Goal: Task Accomplishment & Management: Manage account settings

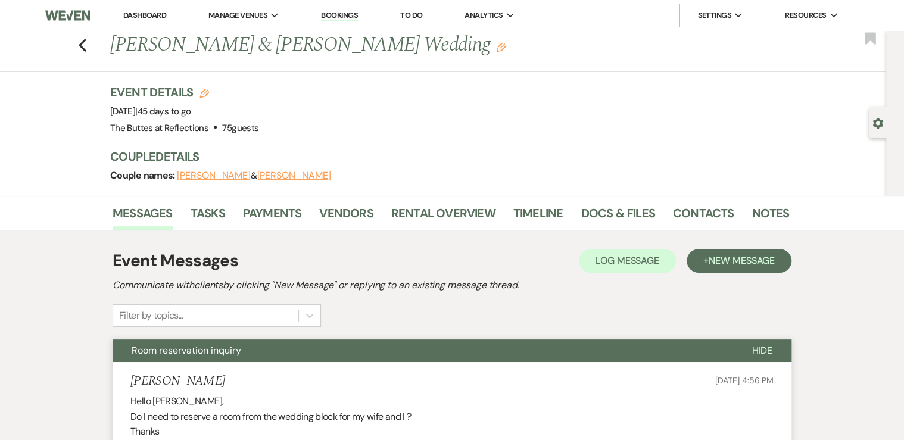
click at [137, 14] on link "Dashboard" at bounding box center [144, 15] width 43 height 10
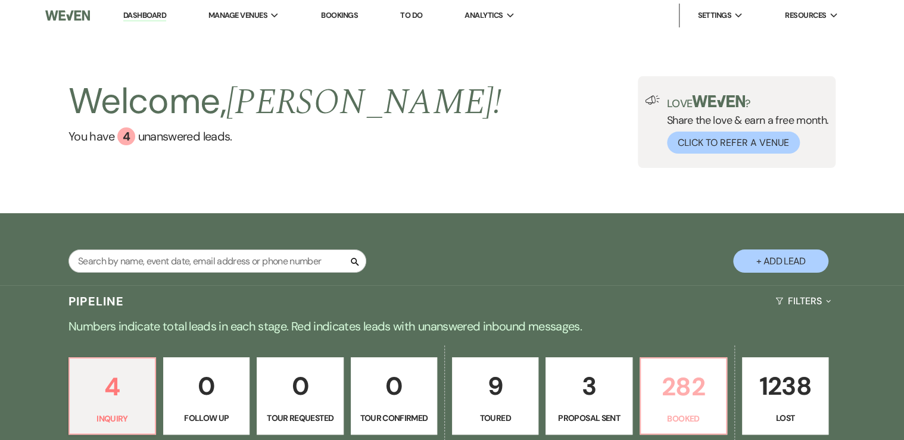
click at [677, 395] on p "282" at bounding box center [683, 387] width 71 height 40
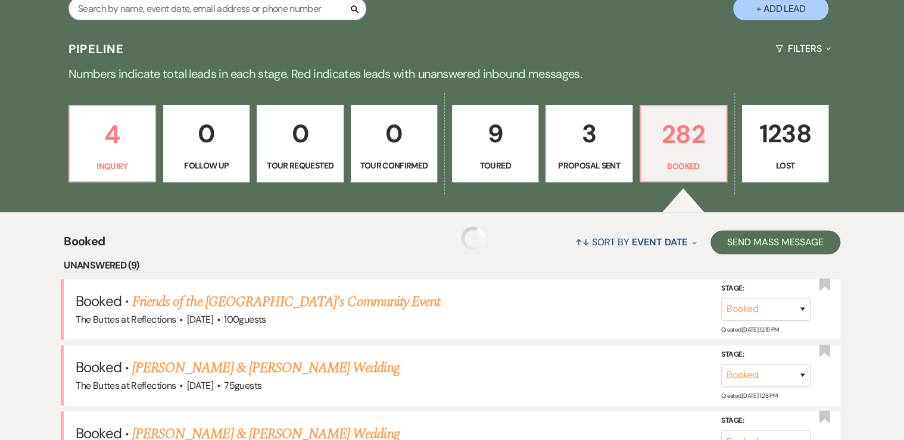
scroll to position [286, 0]
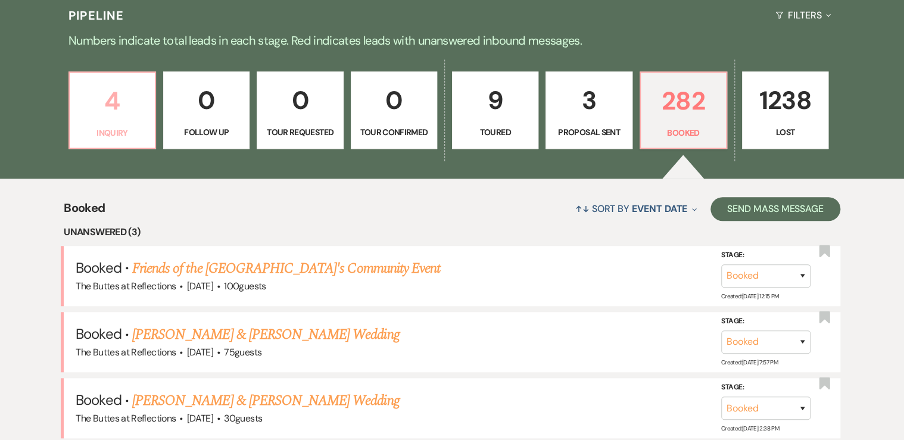
click at [117, 91] on p "4" at bounding box center [112, 101] width 71 height 40
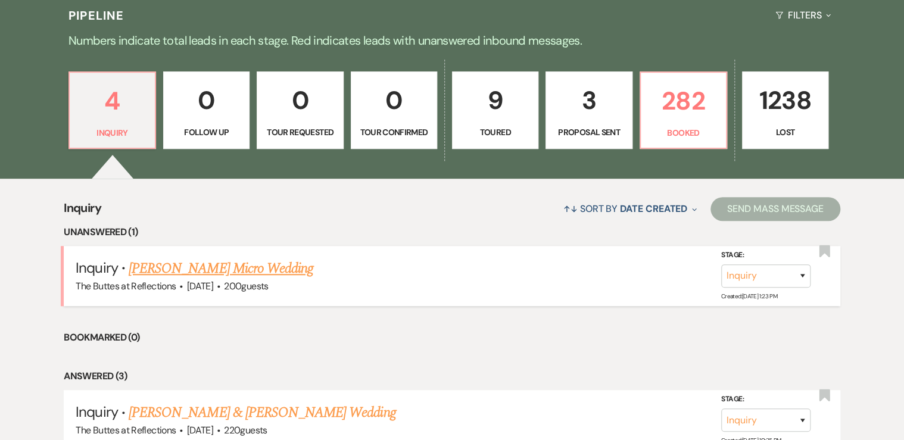
click at [223, 265] on link "Sudhir H Brahmbhatt's Micro Wedding" at bounding box center [221, 268] width 185 height 21
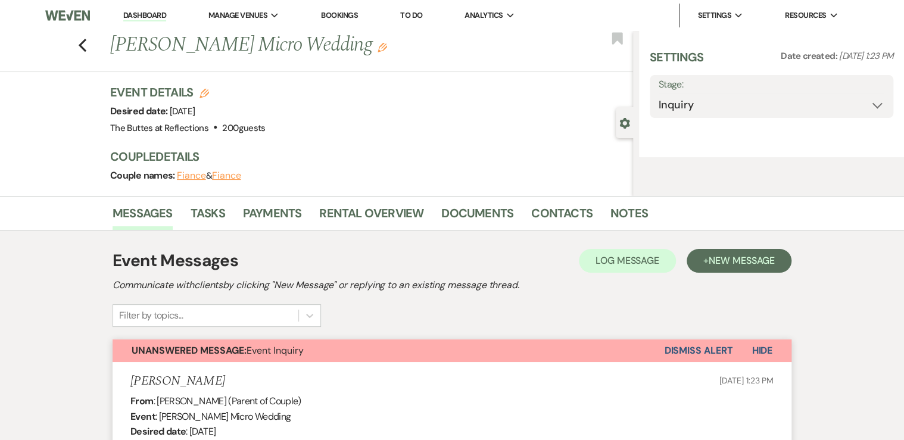
select select "5"
select select "16"
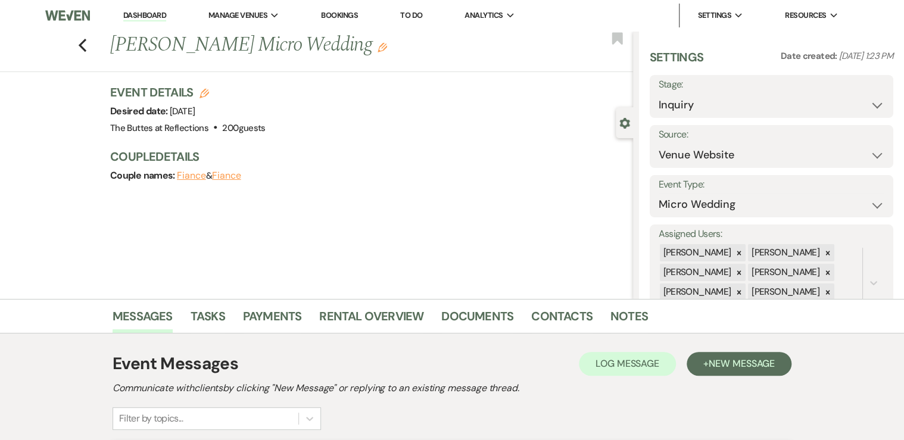
click at [145, 13] on link "Dashboard" at bounding box center [144, 15] width 43 height 11
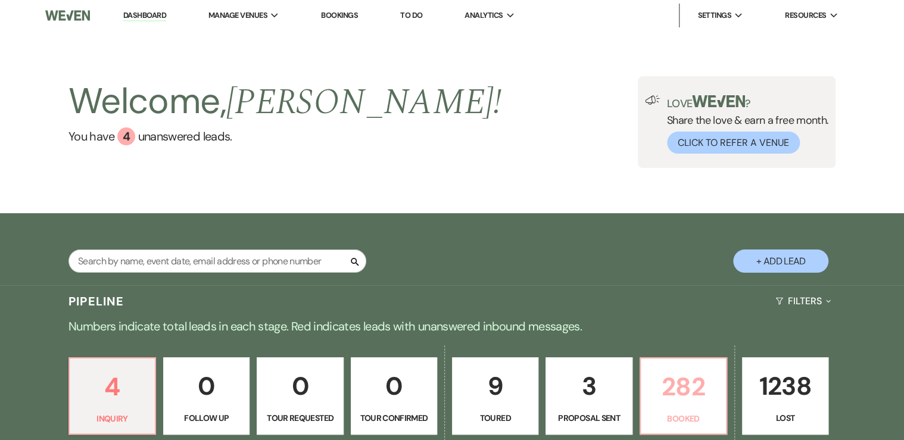
click at [689, 408] on link "282 Booked" at bounding box center [683, 395] width 88 height 77
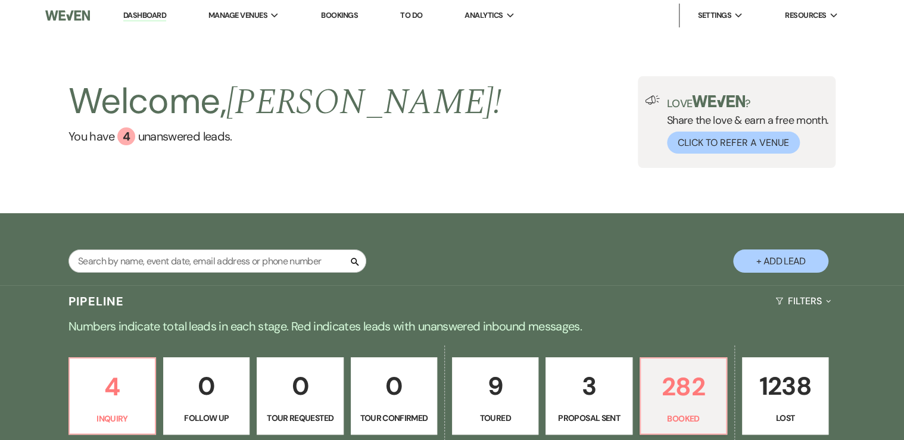
scroll to position [333, 0]
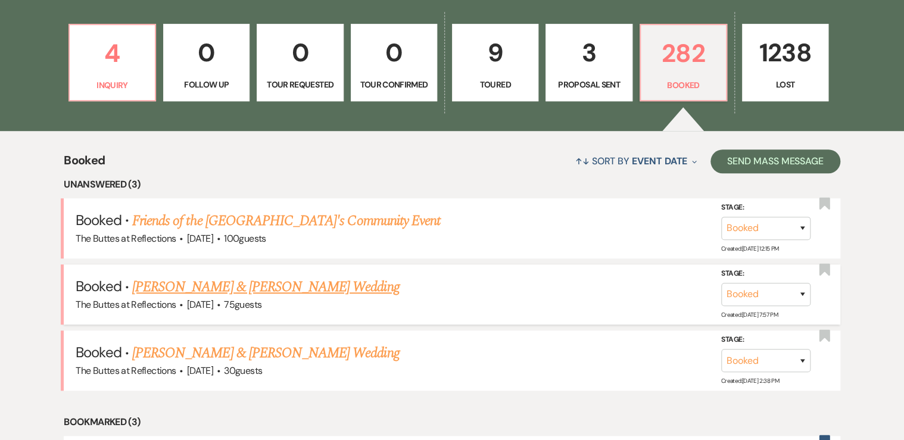
click at [258, 283] on link "[PERSON_NAME] & [PERSON_NAME] Wedding" at bounding box center [265, 286] width 267 height 21
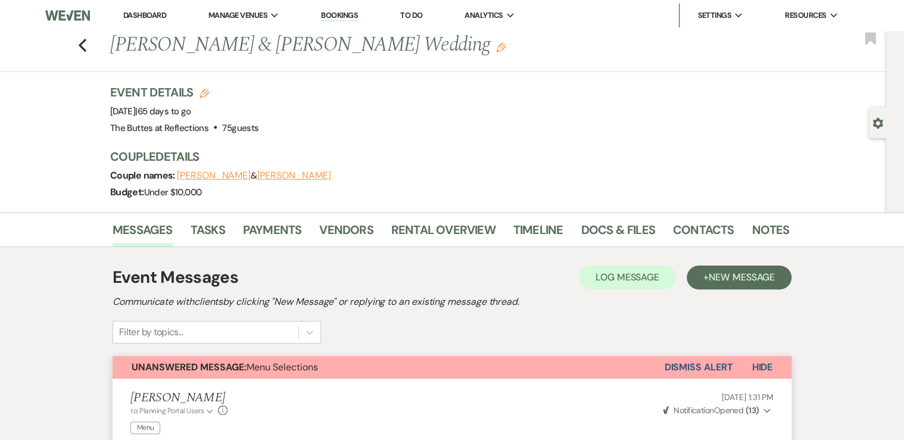
click at [224, 177] on button "Cameron Zuniga" at bounding box center [214, 176] width 74 height 10
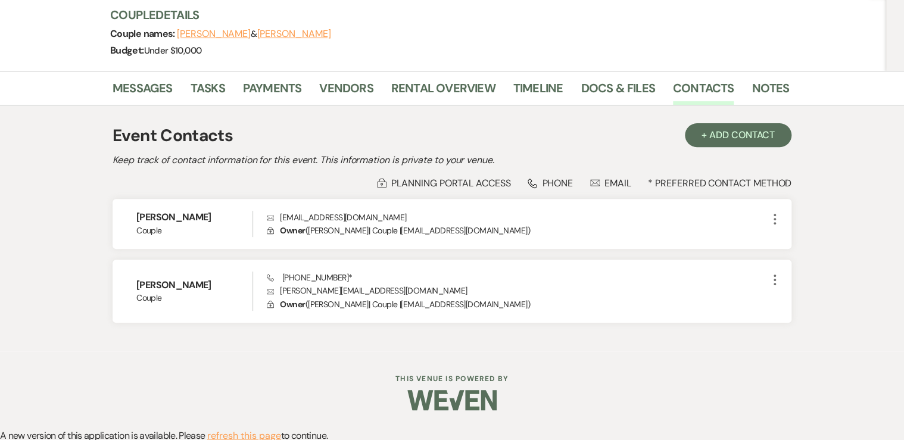
scroll to position [143, 0]
click at [215, 31] on button "Cameron Zuniga" at bounding box center [214, 33] width 74 height 10
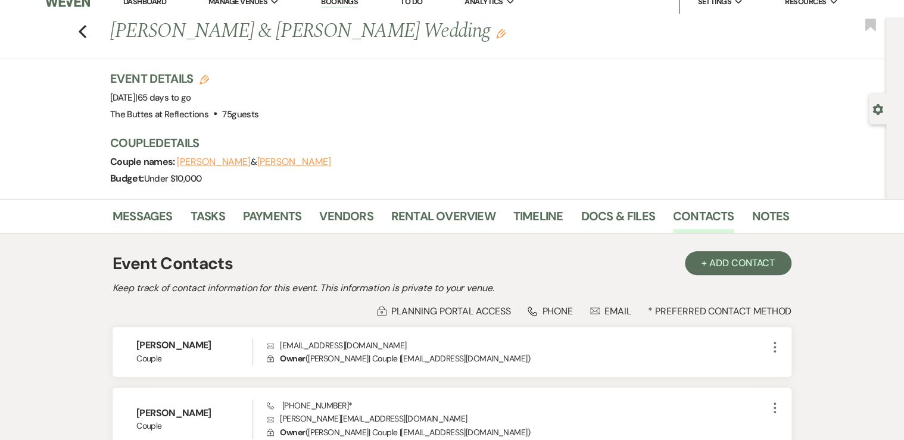
scroll to position [0, 0]
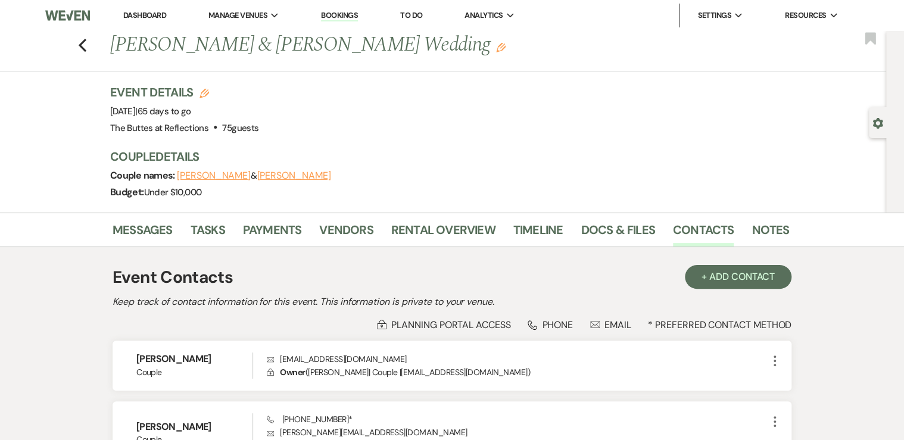
click at [218, 175] on button "Cameron Zuniga" at bounding box center [214, 176] width 74 height 10
click at [84, 45] on use "button" at bounding box center [83, 45] width 8 height 13
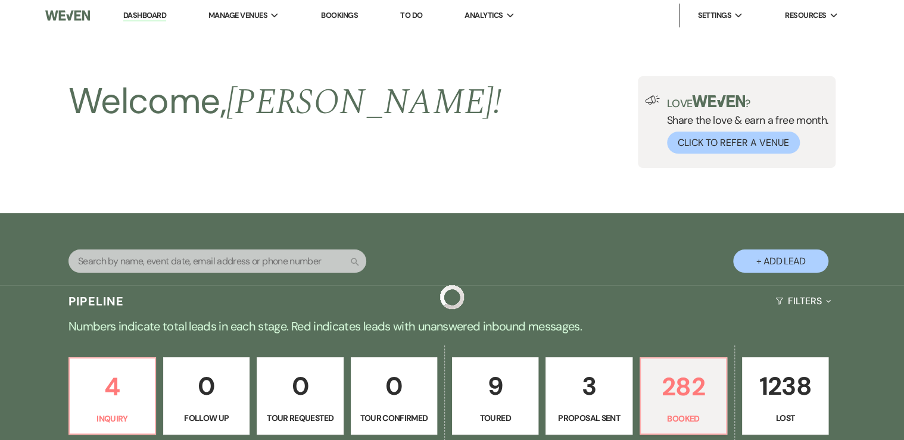
scroll to position [333, 0]
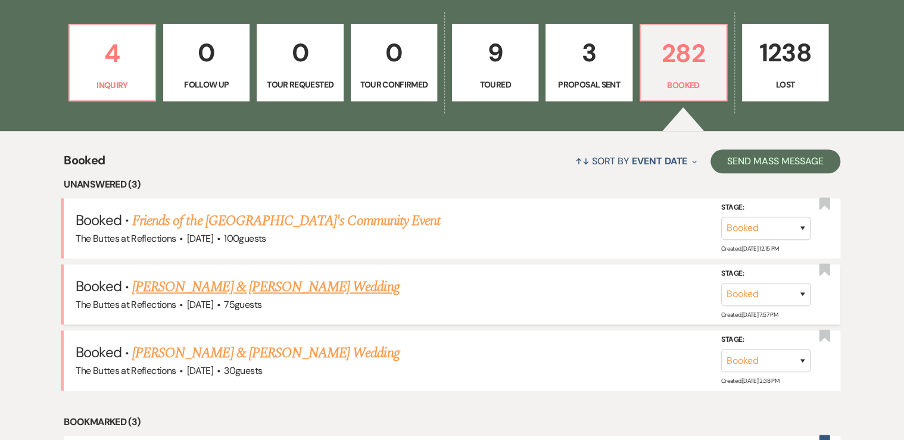
click at [221, 288] on link "[PERSON_NAME] & [PERSON_NAME] Wedding" at bounding box center [265, 286] width 267 height 21
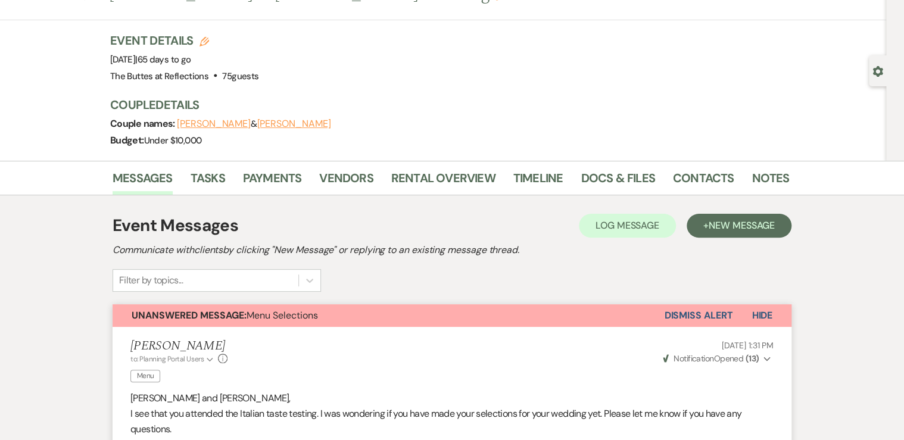
scroll to position [48, 0]
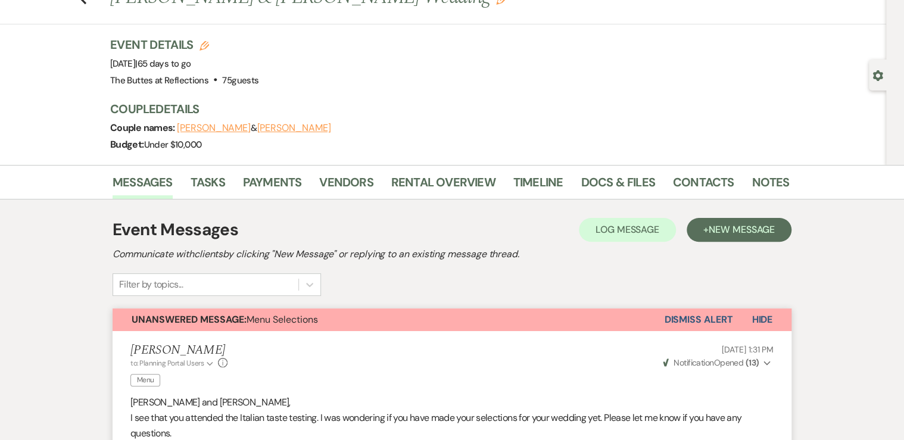
click at [878, 71] on use "button" at bounding box center [877, 75] width 10 height 11
select select "5"
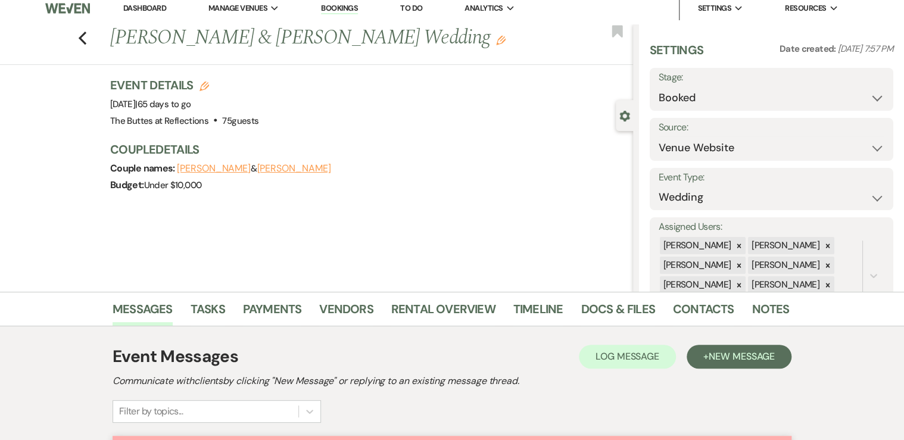
scroll to position [0, 0]
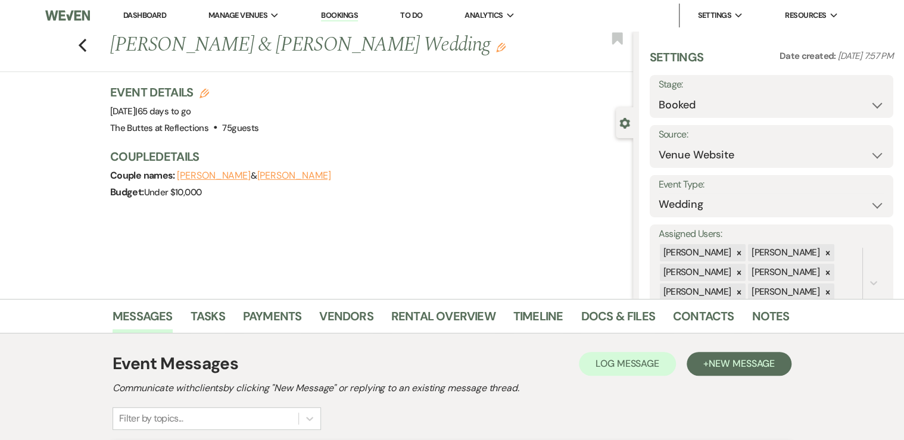
click at [151, 14] on link "Dashboard" at bounding box center [144, 15] width 43 height 10
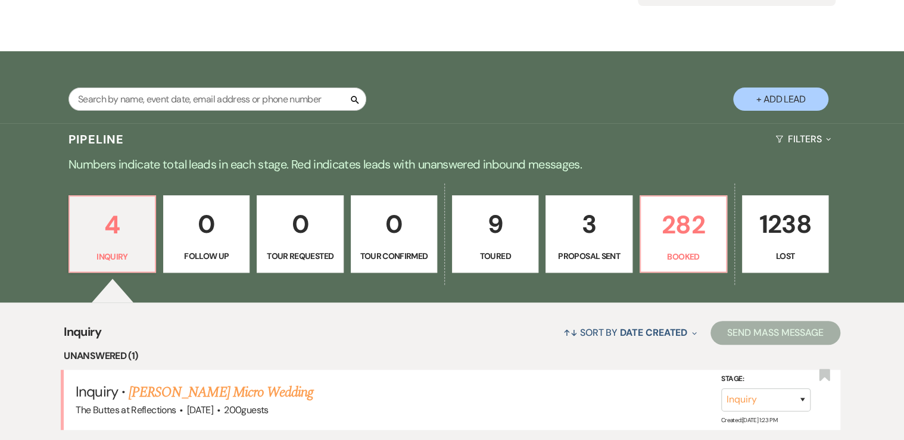
scroll to position [190, 0]
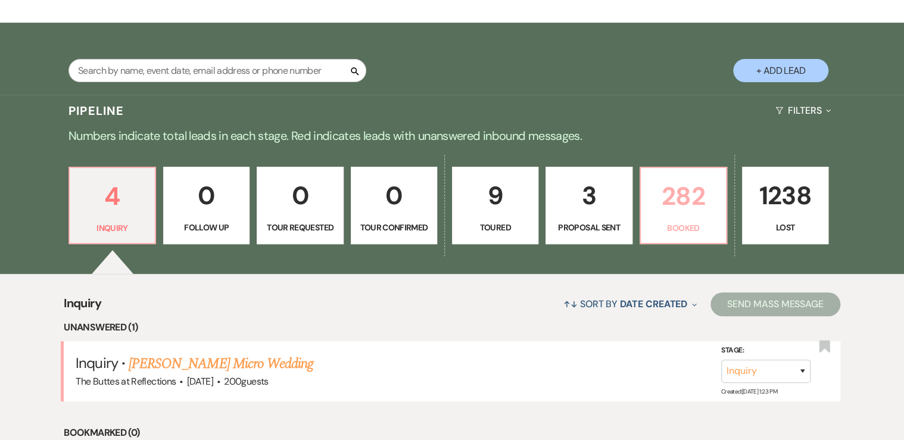
click at [681, 198] on p "282" at bounding box center [683, 196] width 71 height 40
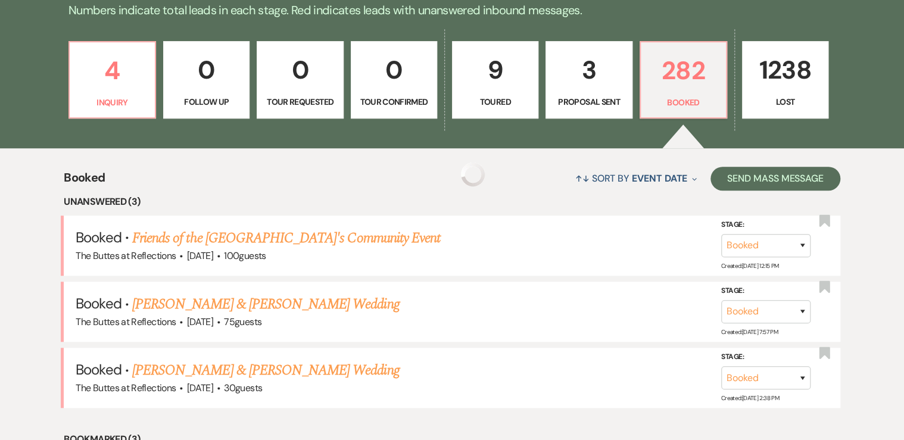
scroll to position [429, 0]
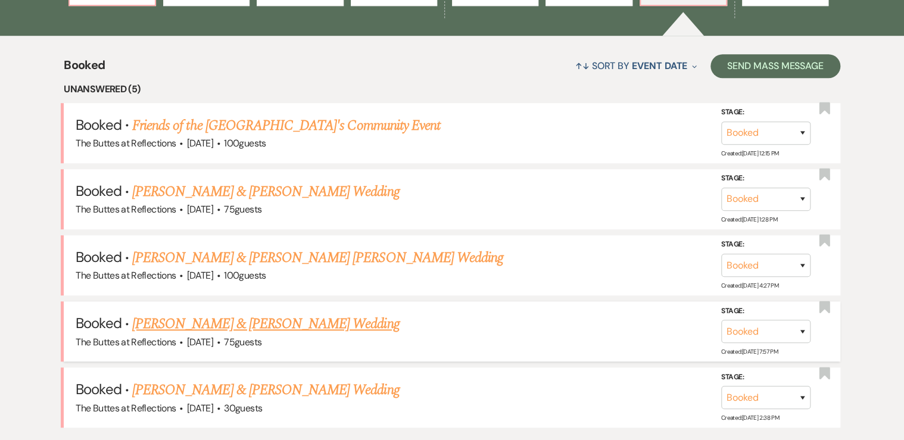
click at [258, 319] on link "[PERSON_NAME] & [PERSON_NAME] Wedding" at bounding box center [265, 323] width 267 height 21
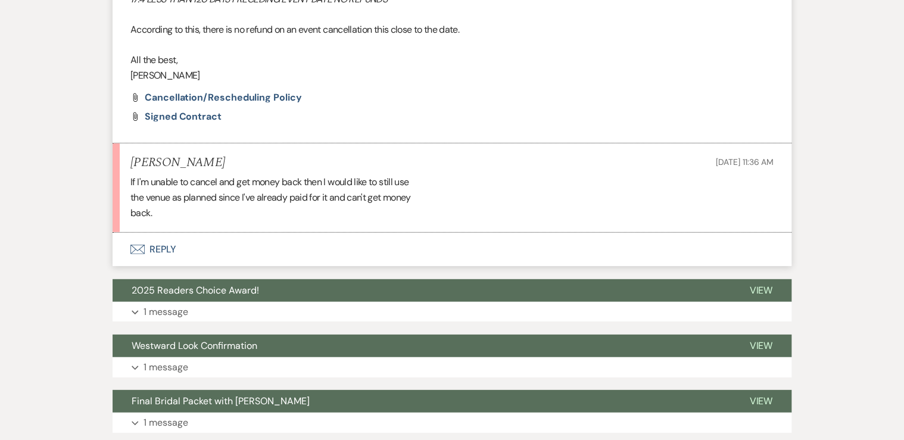
scroll to position [1524, 0]
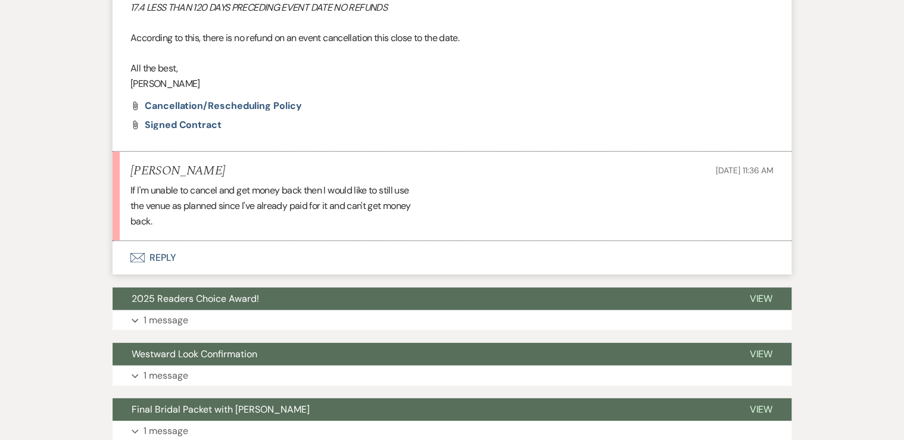
click at [155, 257] on button "Envelope Reply" at bounding box center [452, 257] width 679 height 33
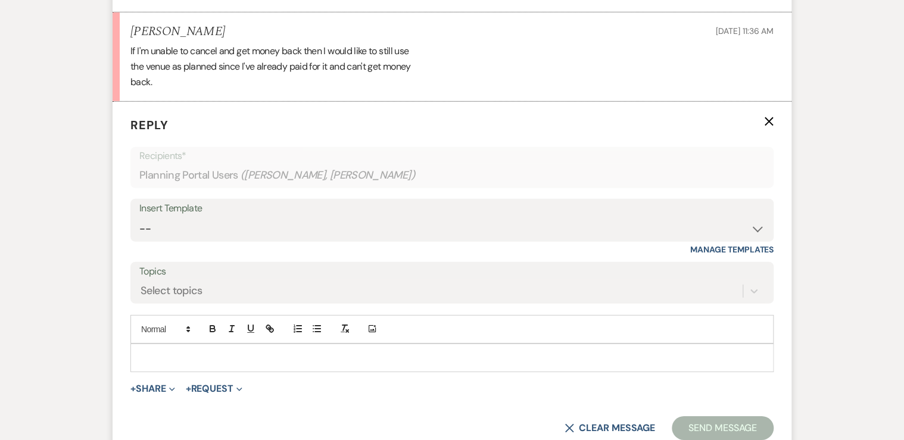
scroll to position [1720, 0]
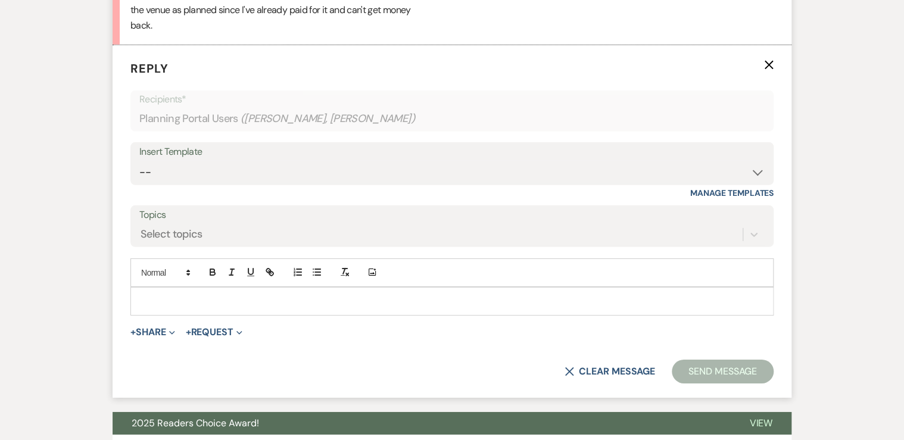
click at [173, 295] on p at bounding box center [452, 301] width 624 height 13
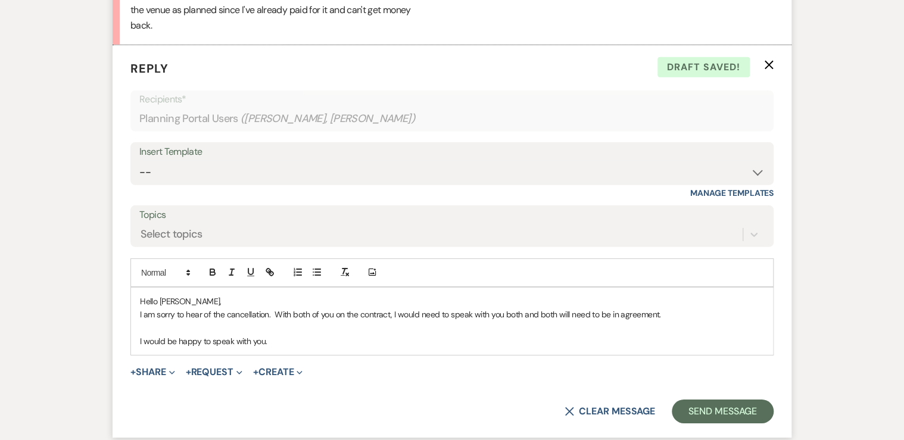
click at [273, 310] on p "I am sorry to hear of the cancellation. With both of you on the contract, I wou…" at bounding box center [452, 314] width 624 height 13
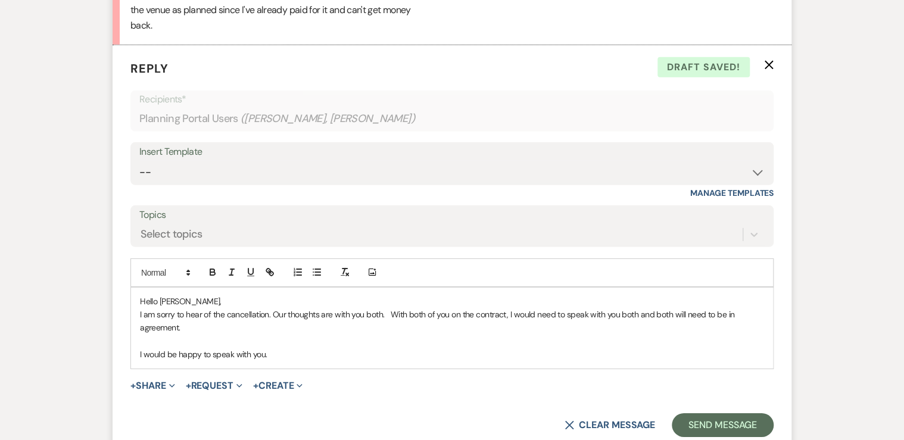
click at [191, 324] on p "I am sorry to hear of the cancellation. Our thoughts are with you both. With bo…" at bounding box center [452, 321] width 624 height 27
click at [274, 350] on p "I would be happy to speak with you." at bounding box center [452, 354] width 624 height 13
click at [193, 324] on p "I am sorry to hear of the cancellation. Our thoughts are with you both. With bo…" at bounding box center [452, 321] width 624 height 27
click at [405, 352] on p "I would be happy to speak with you. I am in the office today until 4pm." at bounding box center [452, 354] width 624 height 13
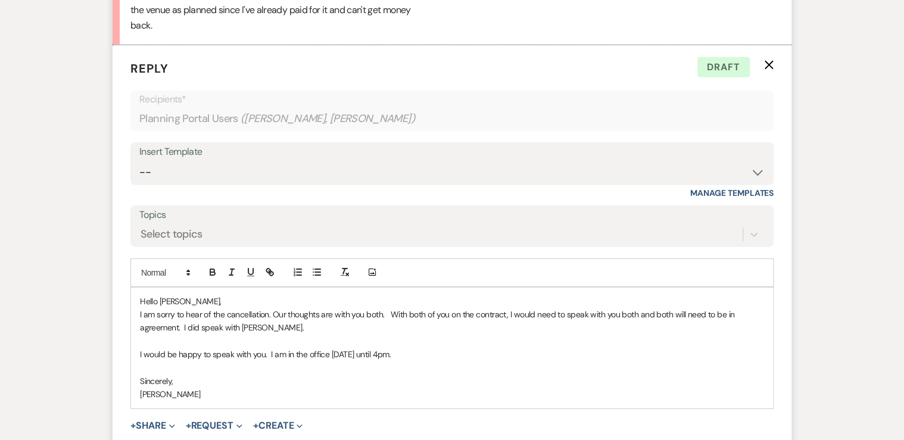
click at [267, 313] on p "I am sorry to hear of the cancellation. Our thoughts are with you both. With bo…" at bounding box center [452, 321] width 624 height 27
click at [381, 311] on p "I am sorry to hear of the cancellation. Our thoughts are with you both. With bo…" at bounding box center [452, 321] width 624 height 27
drag, startPoint x: 664, startPoint y: 311, endPoint x: 751, endPoint y: 318, distance: 87.2
click at [751, 318] on p "I am sorry to hear of the cancellation. Our thoughts are with you both during t…" at bounding box center [452, 321] width 624 height 27
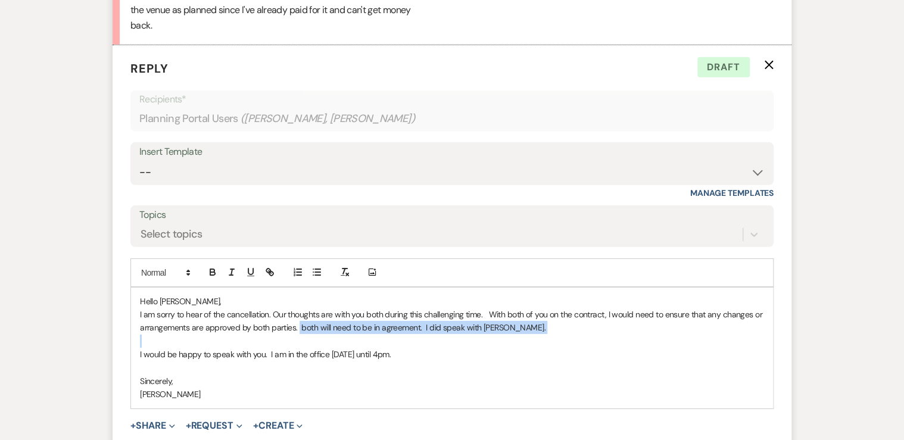
drag, startPoint x: 298, startPoint y: 327, endPoint x: 520, endPoint y: 333, distance: 222.1
click at [520, 333] on div "Hello Cameron, I am sorry to hear of the cancellation. Our thoughts are with yo…" at bounding box center [452, 348] width 642 height 121
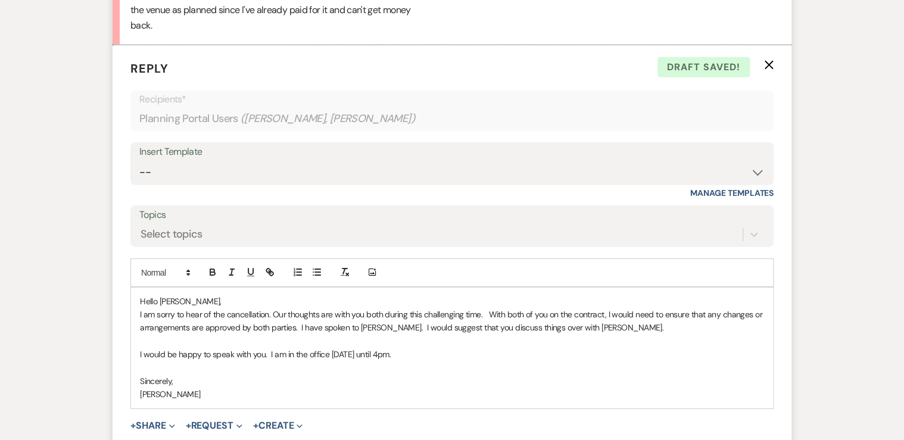
drag, startPoint x: 394, startPoint y: 355, endPoint x: 108, endPoint y: 352, distance: 286.3
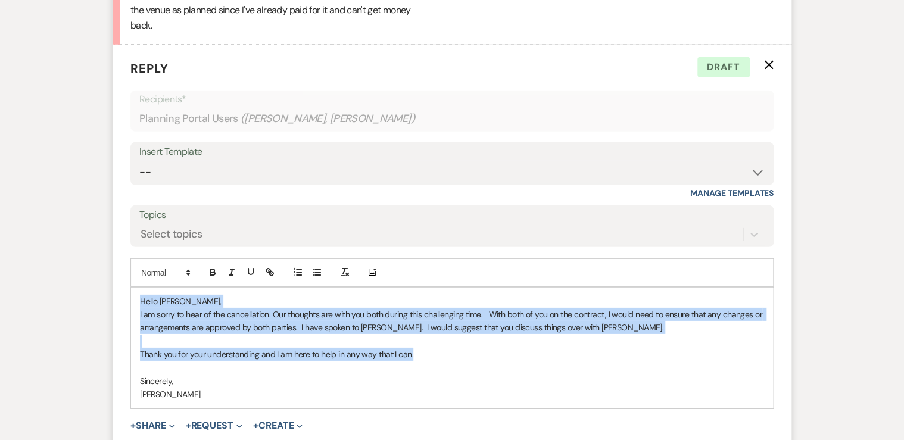
drag, startPoint x: 420, startPoint y: 350, endPoint x: 135, endPoint y: 292, distance: 291.0
click at [126, 288] on form "Reply X Draft Recipients* Planning Portal Users ( Cameron Zuniga, Jennifer Suli…" at bounding box center [452, 268] width 679 height 446
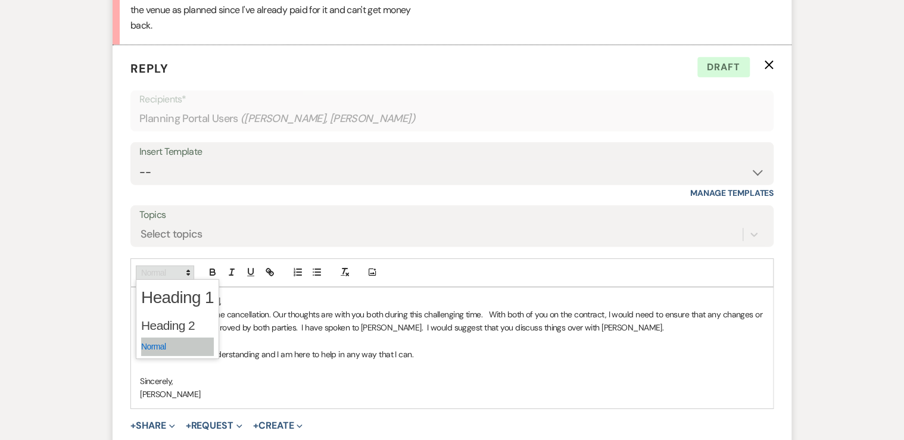
click at [190, 271] on icon at bounding box center [188, 272] width 11 height 11
click at [162, 344] on span at bounding box center [177, 347] width 73 height 18
click at [362, 367] on p at bounding box center [452, 367] width 624 height 13
drag, startPoint x: 566, startPoint y: 326, endPoint x: 593, endPoint y: 324, distance: 26.8
click at [593, 324] on p "I am sorry to hear of the cancellation. Our thoughts are with you both during t…" at bounding box center [452, 321] width 624 height 27
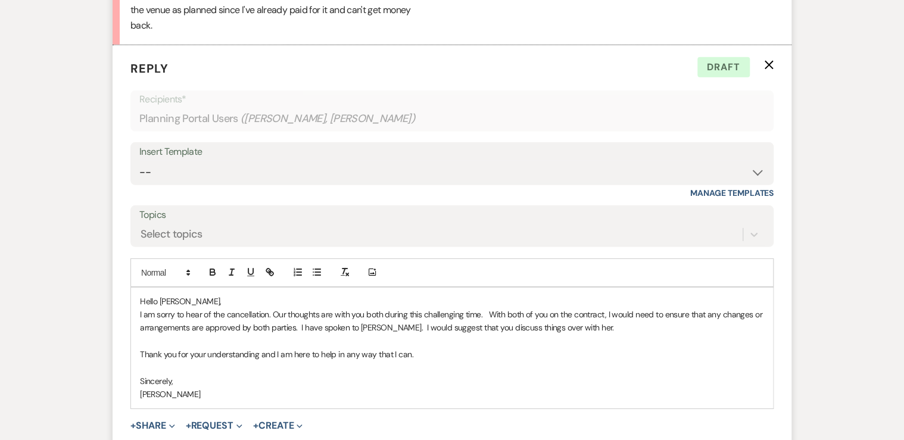
click at [582, 326] on p "I am sorry to hear of the cancellation. Our thoughts are with you both during t…" at bounding box center [452, 321] width 624 height 27
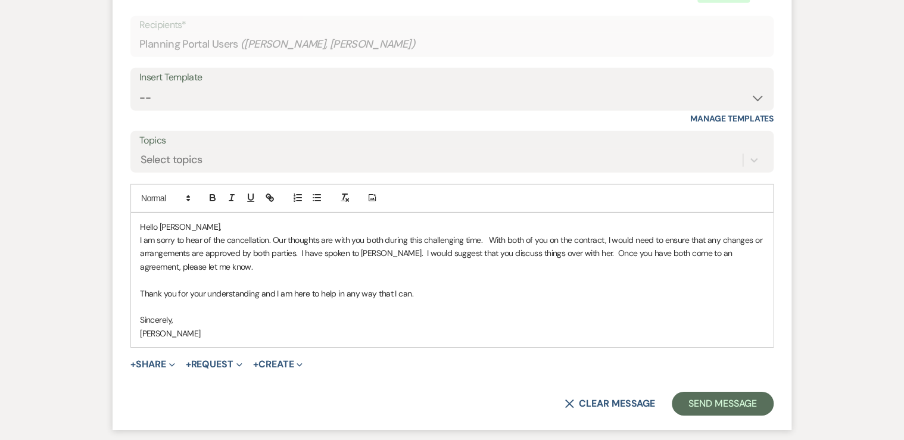
scroll to position [1815, 0]
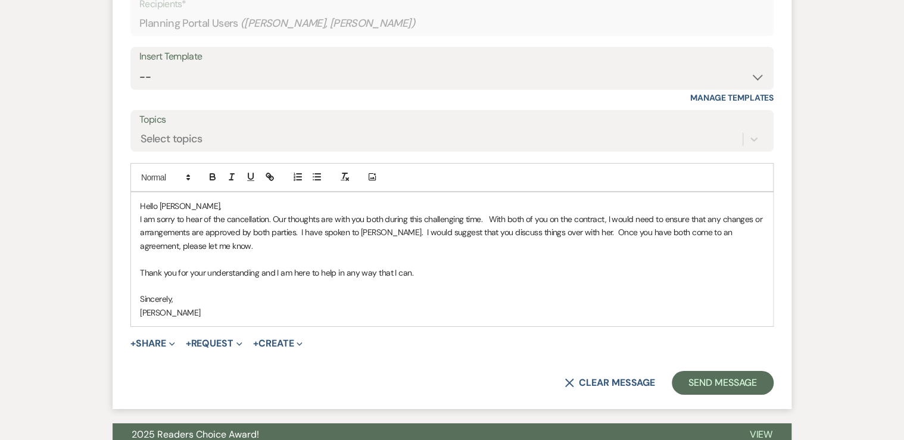
click at [200, 246] on p "I am sorry to hear of the cancellation. Our thoughts are with you both during t…" at bounding box center [452, 233] width 624 height 40
click at [713, 380] on button "Send Message" at bounding box center [722, 383] width 102 height 24
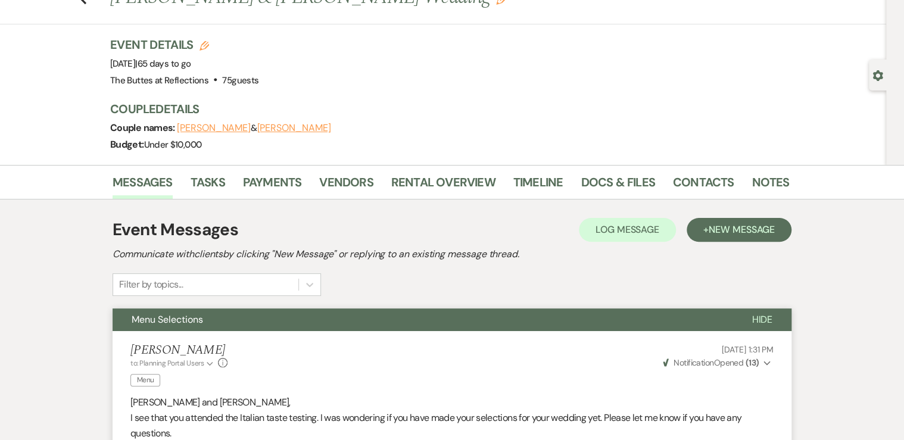
scroll to position [0, 0]
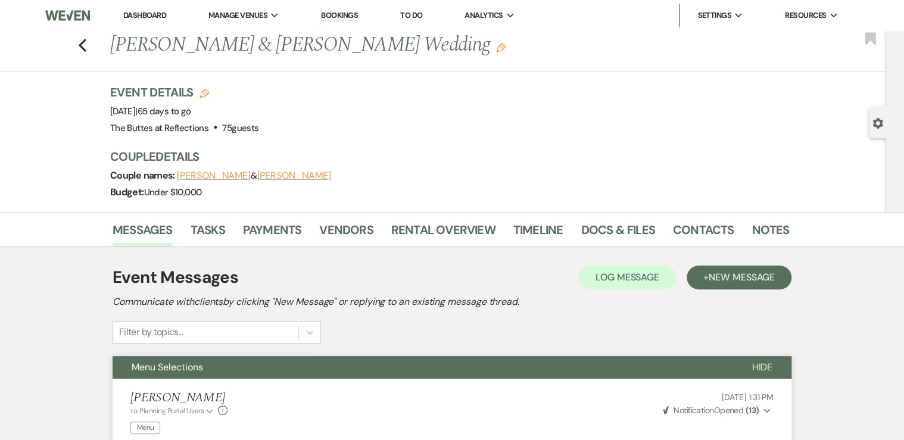
click at [144, 14] on link "Dashboard" at bounding box center [144, 15] width 43 height 10
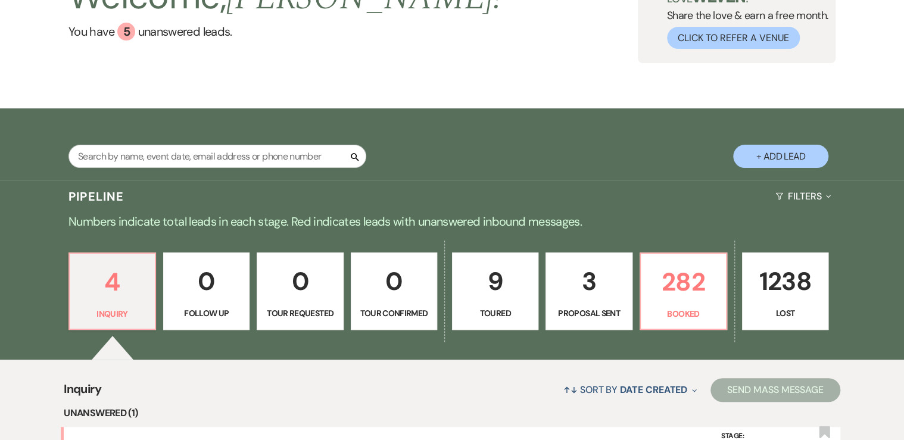
scroll to position [143, 0]
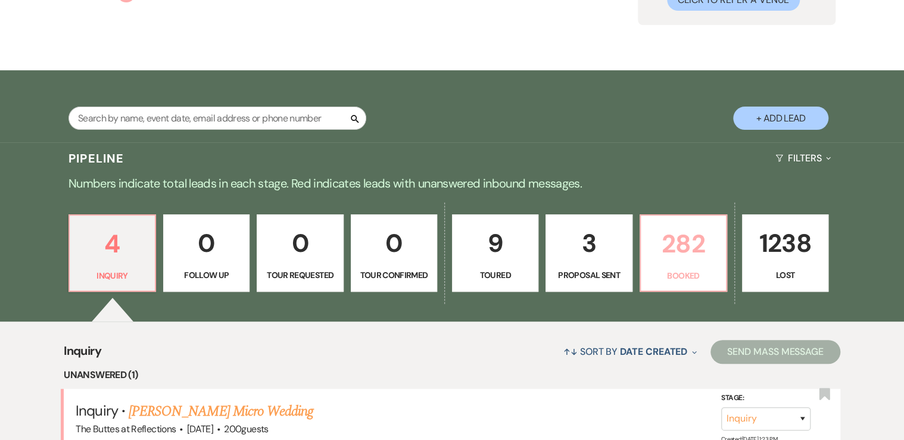
click at [679, 263] on p "282" at bounding box center [683, 244] width 71 height 40
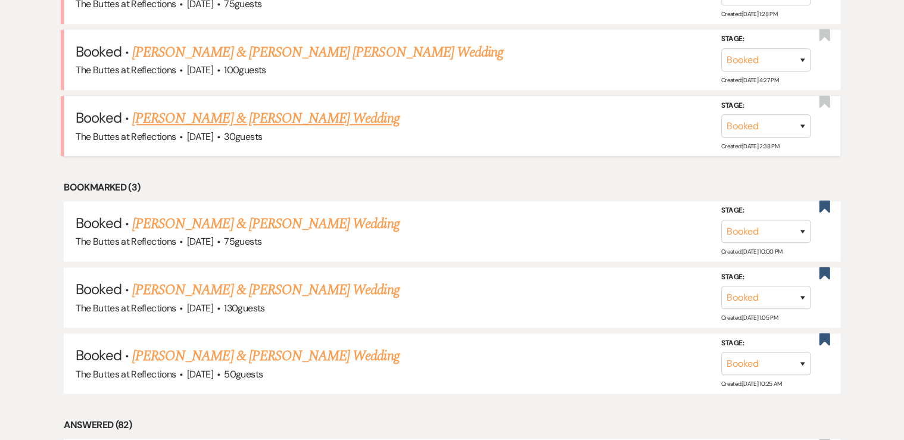
scroll to position [667, 0]
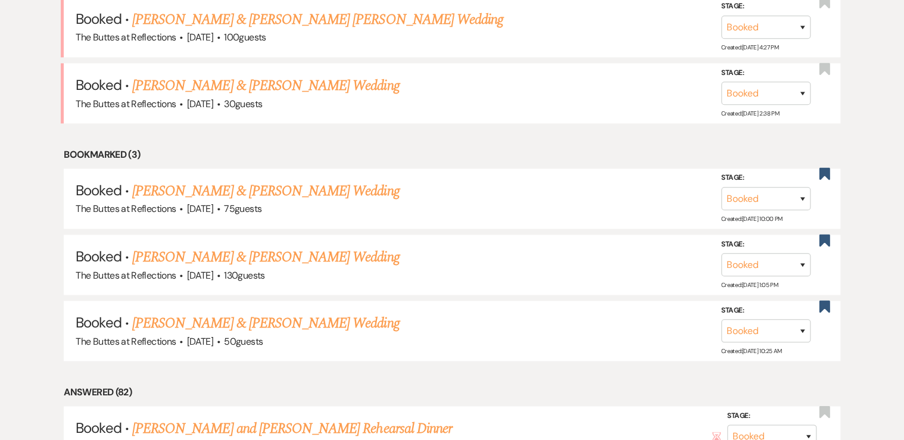
drag, startPoint x: 176, startPoint y: 189, endPoint x: 183, endPoint y: 216, distance: 28.3
click at [176, 189] on link "[PERSON_NAME] & [PERSON_NAME] Wedding" at bounding box center [265, 190] width 267 height 21
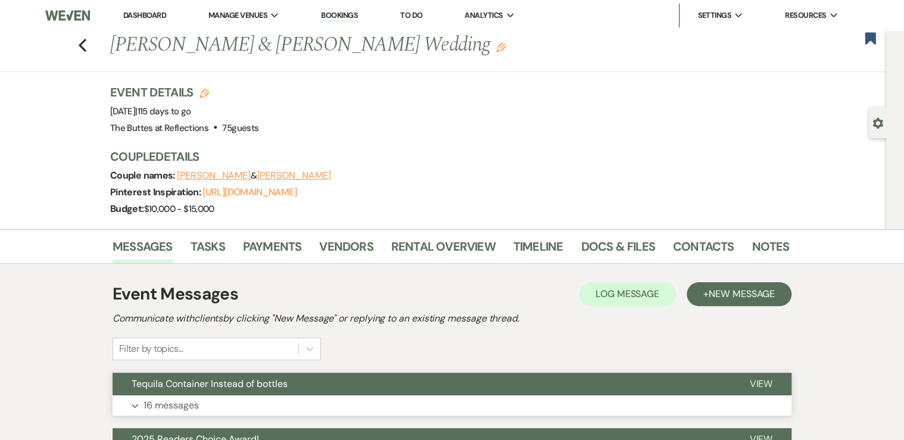
scroll to position [238, 0]
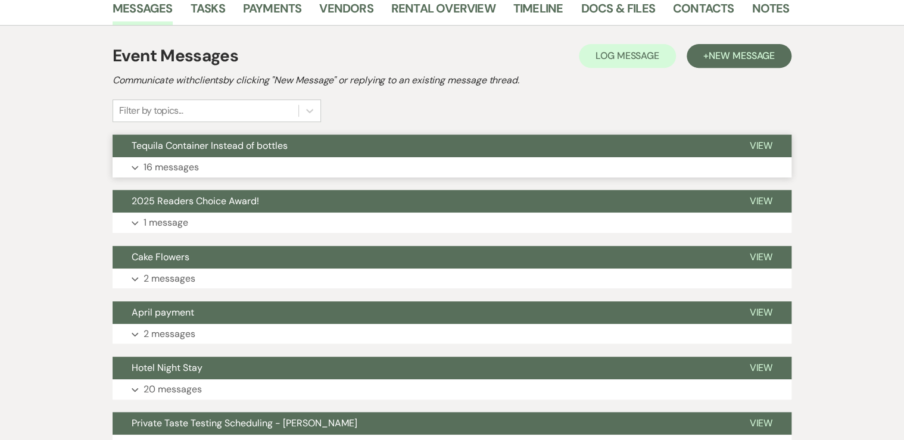
click at [187, 166] on p "16 messages" at bounding box center [170, 167] width 55 height 15
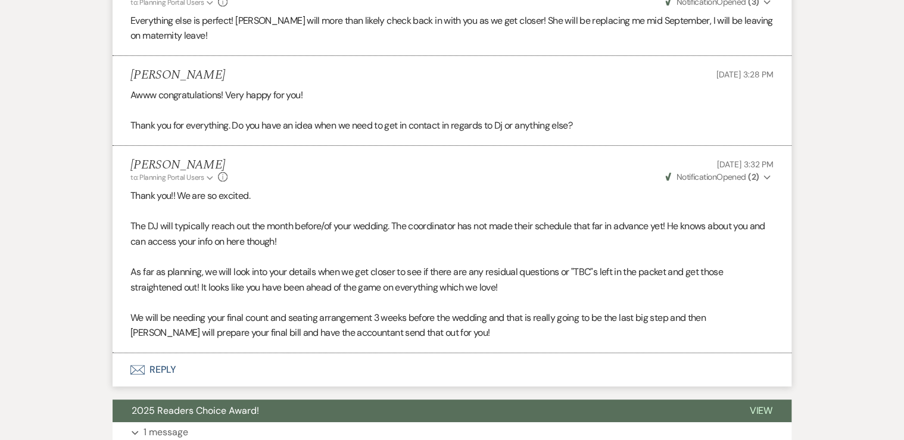
scroll to position [2429, 0]
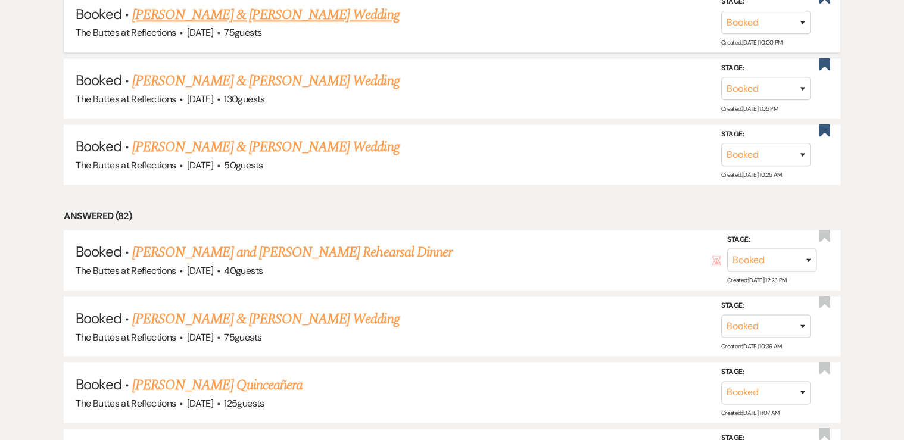
scroll to position [857, 0]
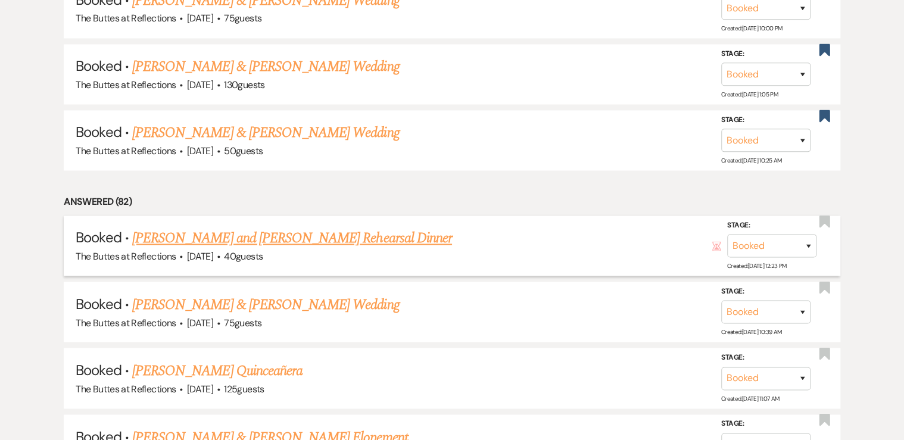
click at [152, 236] on link "[PERSON_NAME] and [PERSON_NAME] Rehearsal Dinner" at bounding box center [292, 237] width 320 height 21
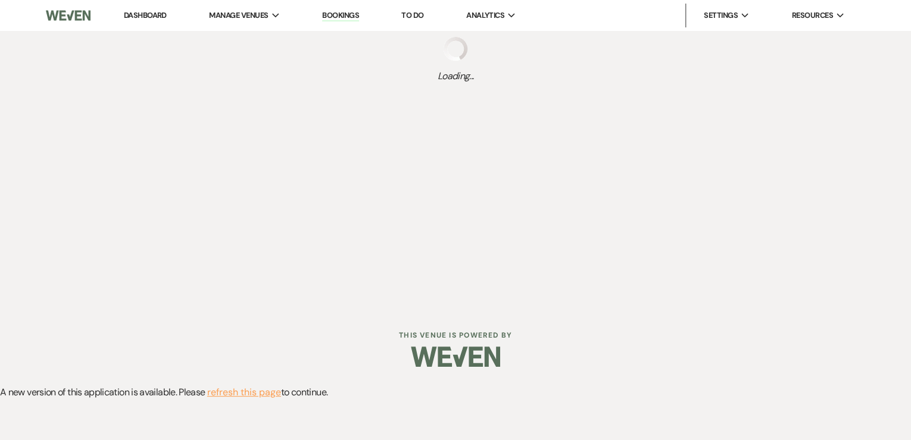
select select "1"
select select "11"
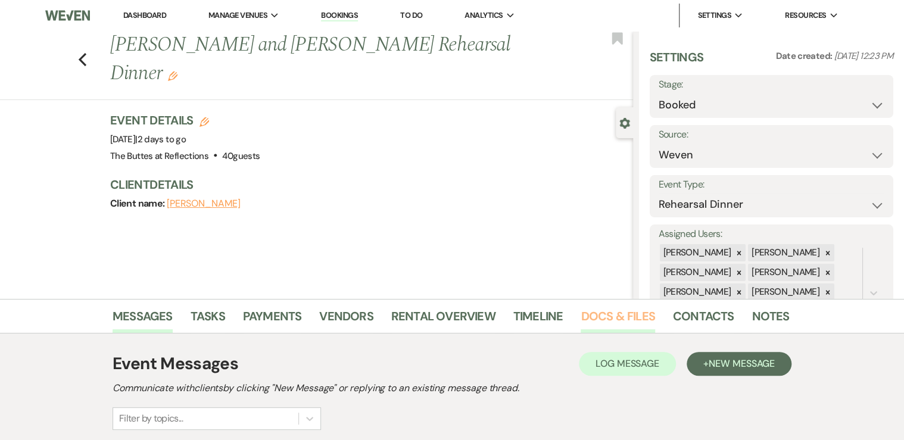
click at [602, 315] on link "Docs & Files" at bounding box center [617, 320] width 74 height 26
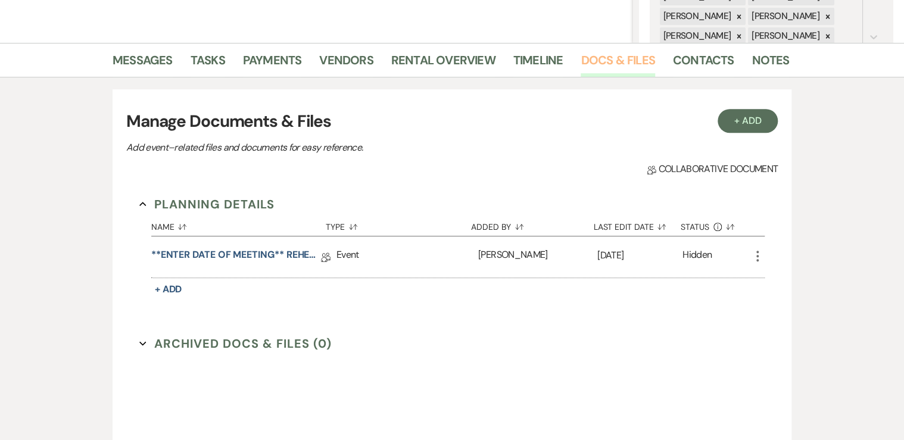
scroll to position [286, 0]
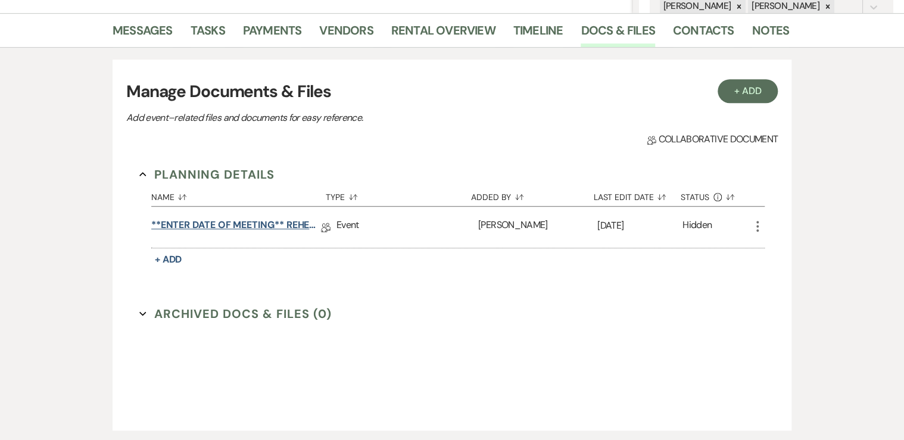
click at [241, 223] on link "**ENTER DATE OF MEETING** REHEARSAL BRUNCH Details" at bounding box center [236, 227] width 170 height 18
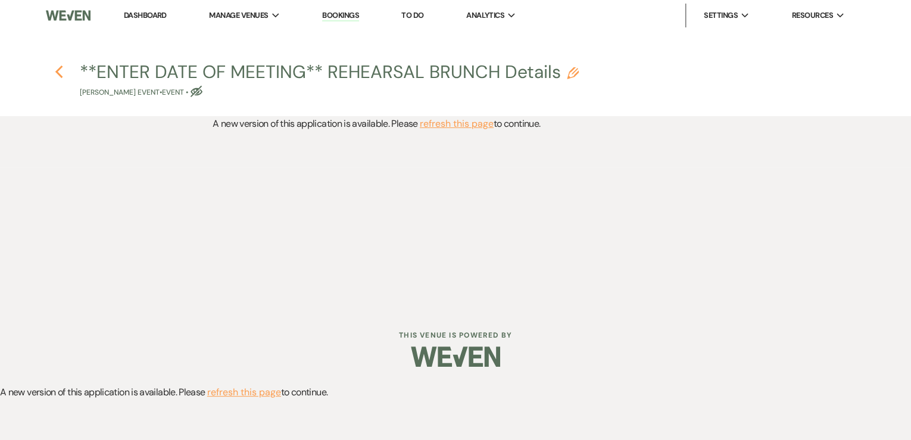
click at [55, 71] on icon "Previous" at bounding box center [59, 72] width 9 height 14
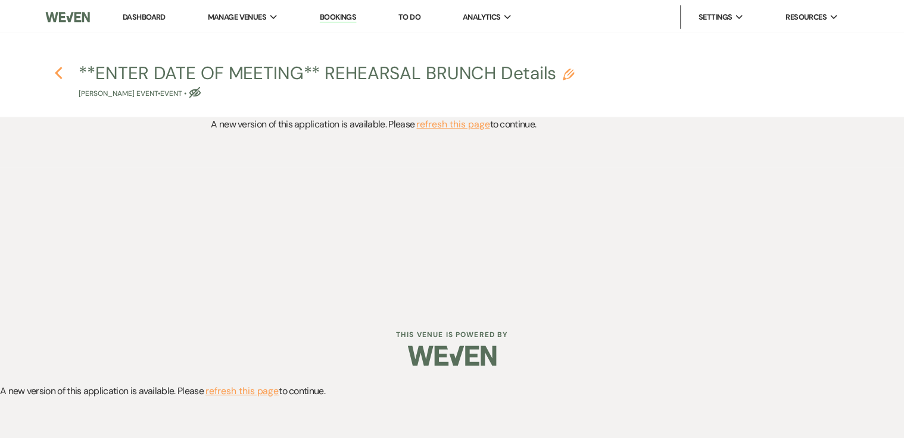
scroll to position [286, 0]
select select "1"
select select "11"
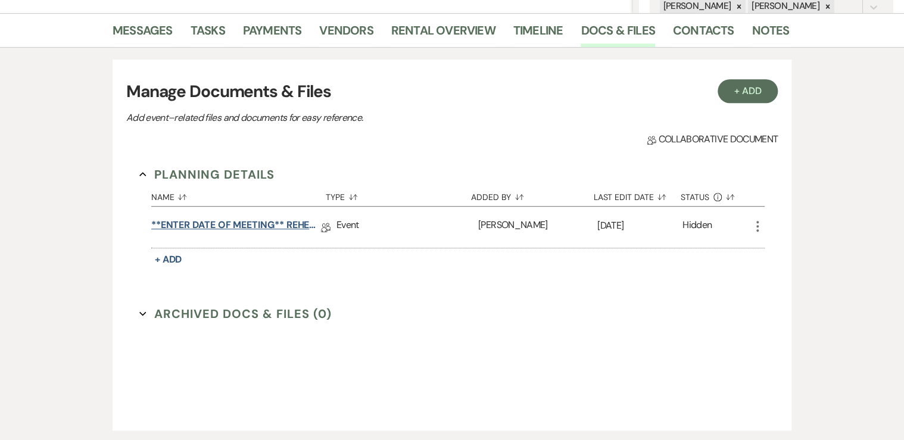
click at [230, 225] on link "**ENTER DATE OF MEETING** REHEARSAL BRUNCH Details" at bounding box center [236, 227] width 170 height 18
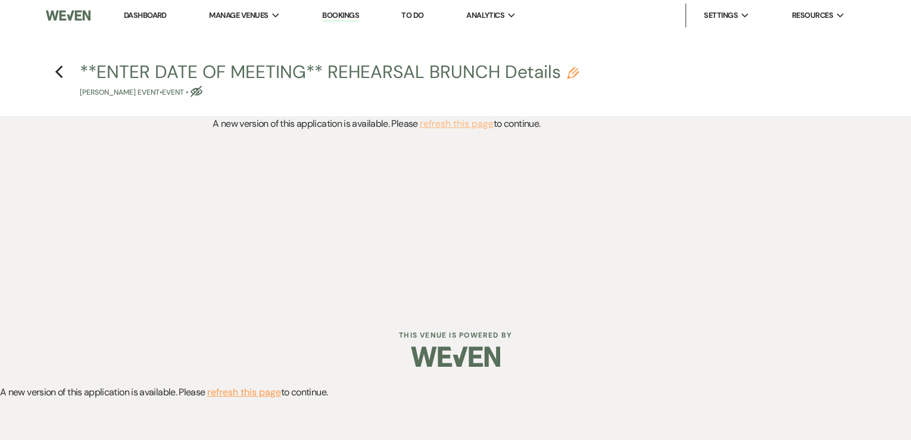
click at [449, 126] on button "refresh this page" at bounding box center [457, 123] width 74 height 15
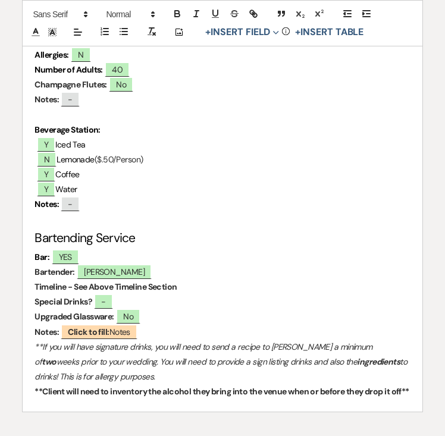
scroll to position [1111, 0]
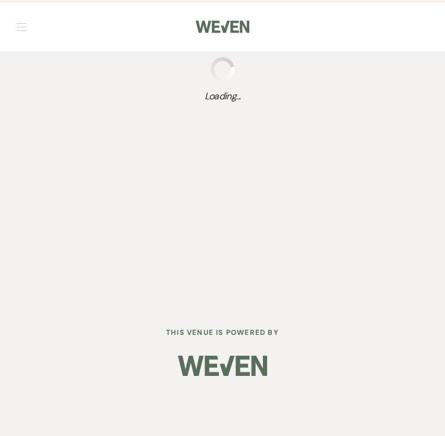
select select "1"
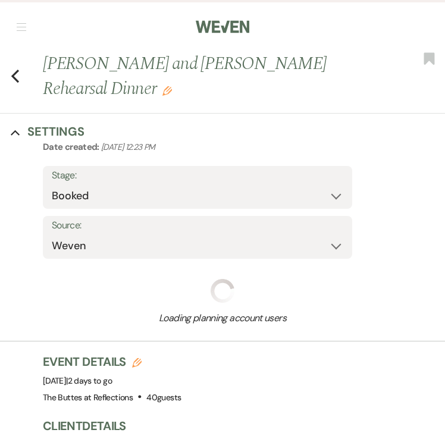
select select "11"
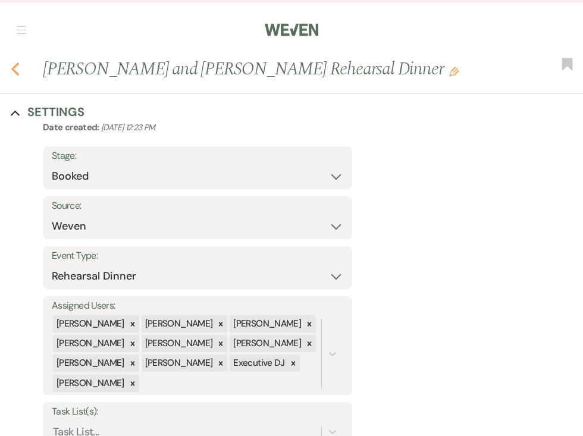
click at [14, 66] on icon "Previous" at bounding box center [15, 69] width 9 height 14
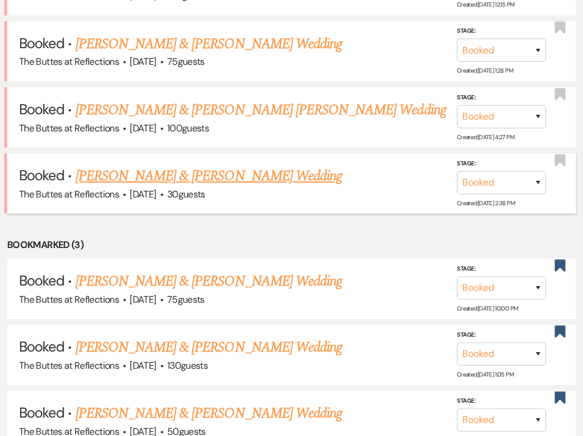
scroll to position [607, 0]
